Goal: Find specific page/section: Find specific page/section

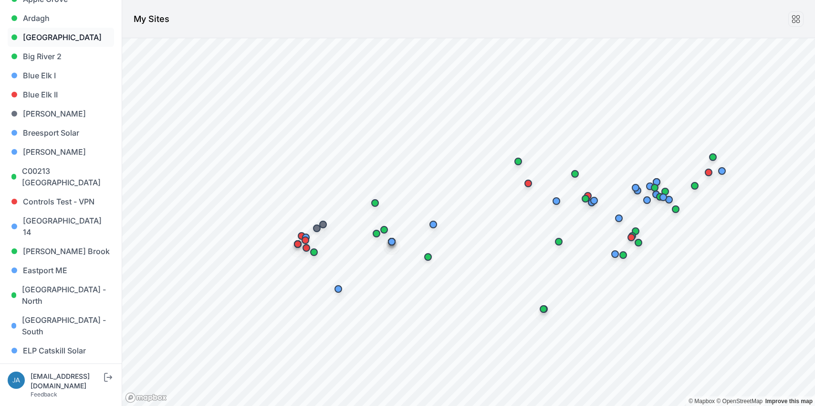
scroll to position [121, 0]
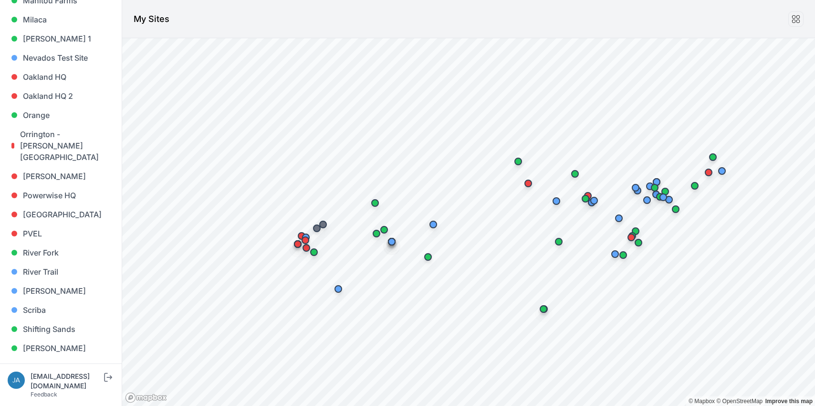
scroll to position [647, 0]
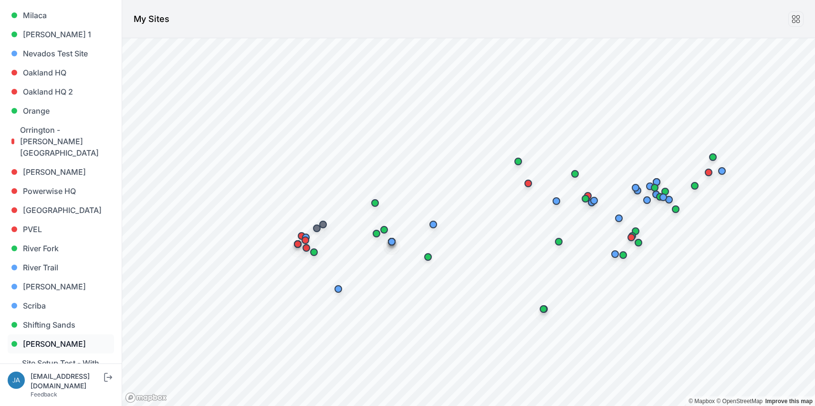
click at [66, 334] on link "[PERSON_NAME]" at bounding box center [61, 343] width 106 height 19
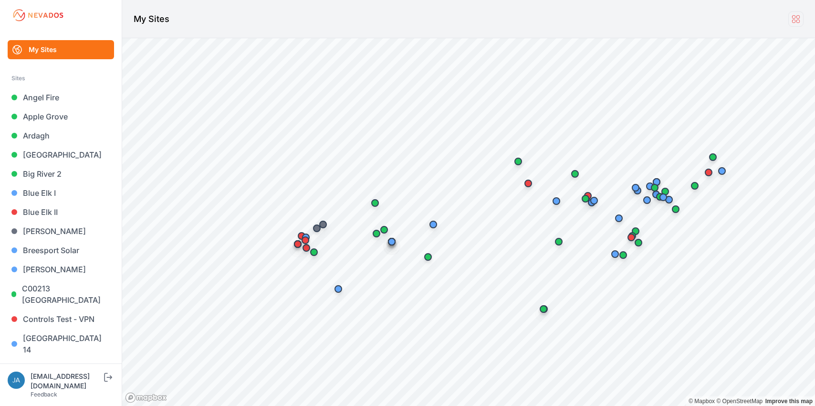
click at [795, 21] on icon at bounding box center [795, 18] width 7 height 7
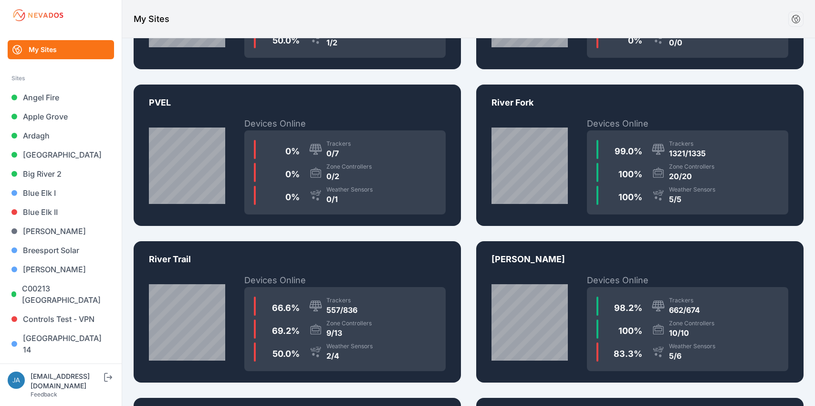
scroll to position [2909, 0]
